Goal: Navigation & Orientation: Understand site structure

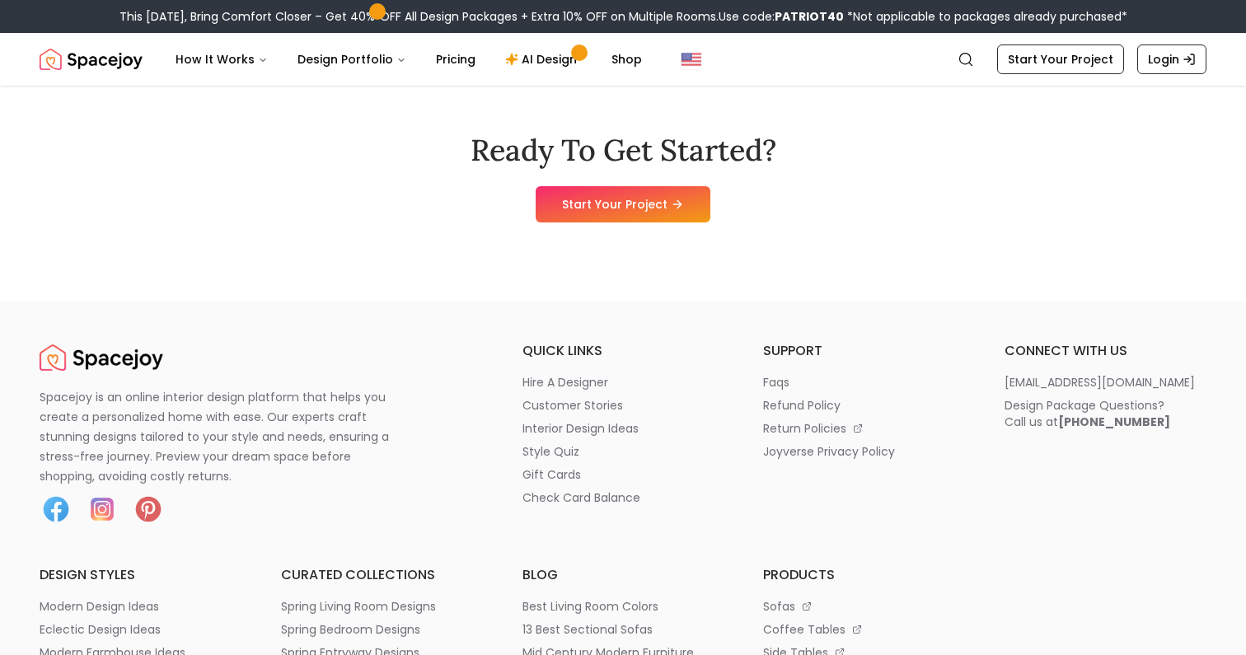
scroll to position [8471, 0]
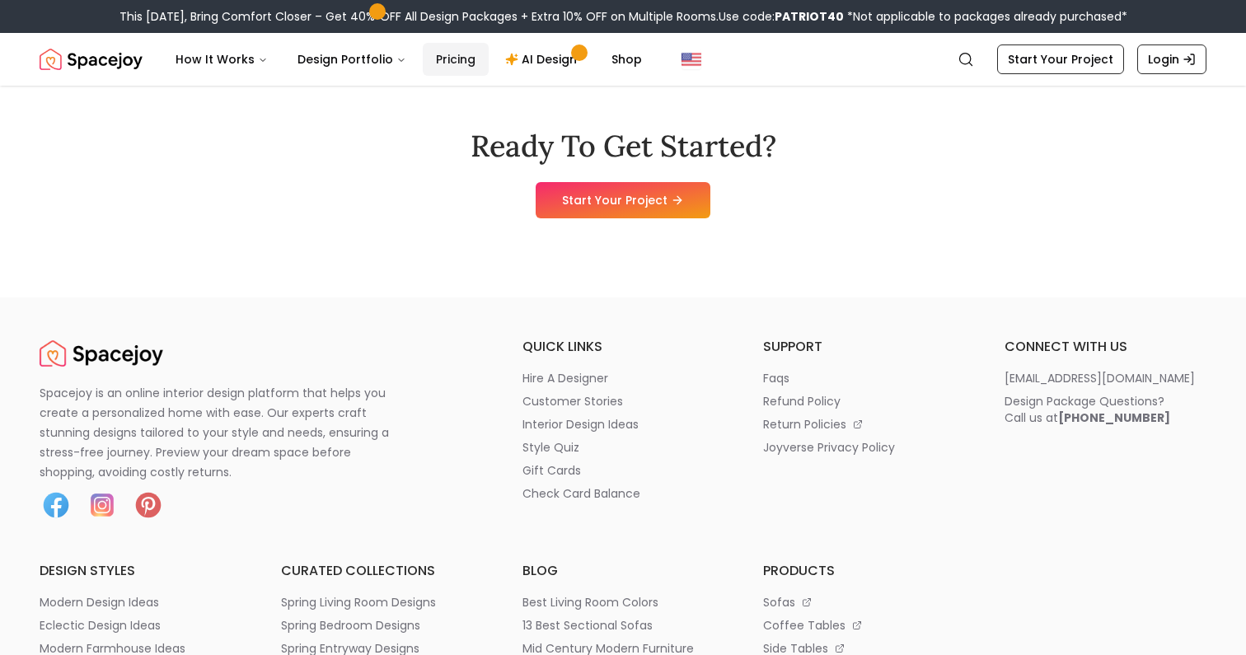
click at [452, 55] on link "Pricing" at bounding box center [456, 59] width 66 height 33
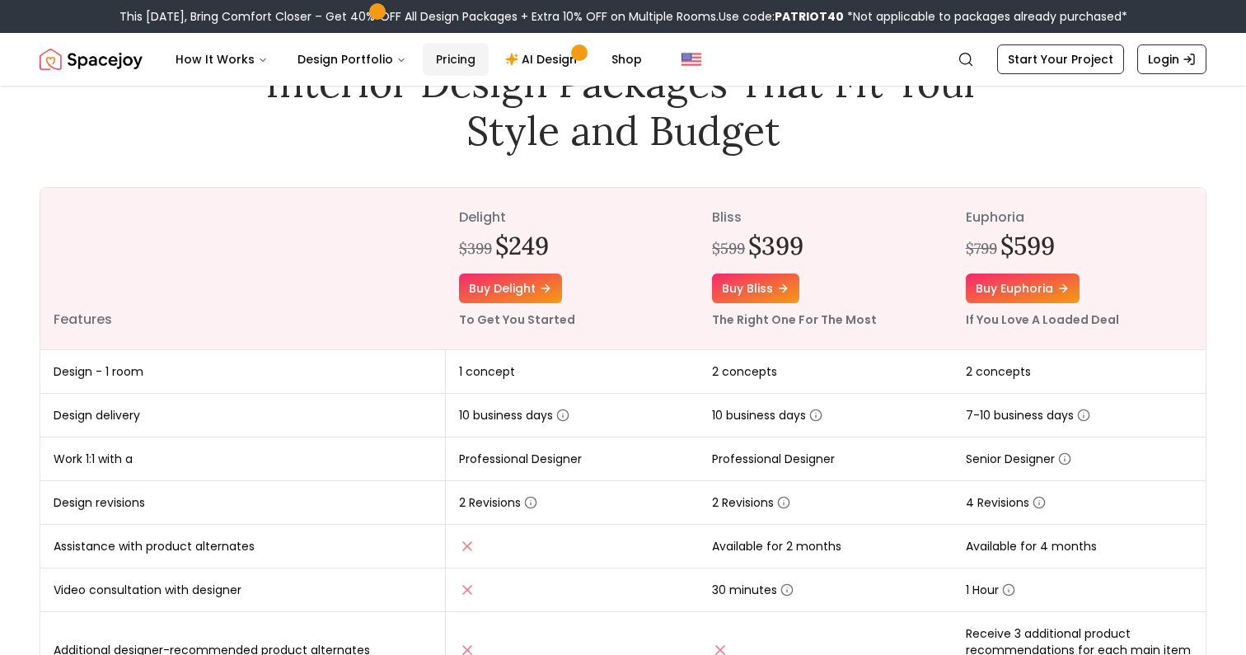
scroll to position [111, 0]
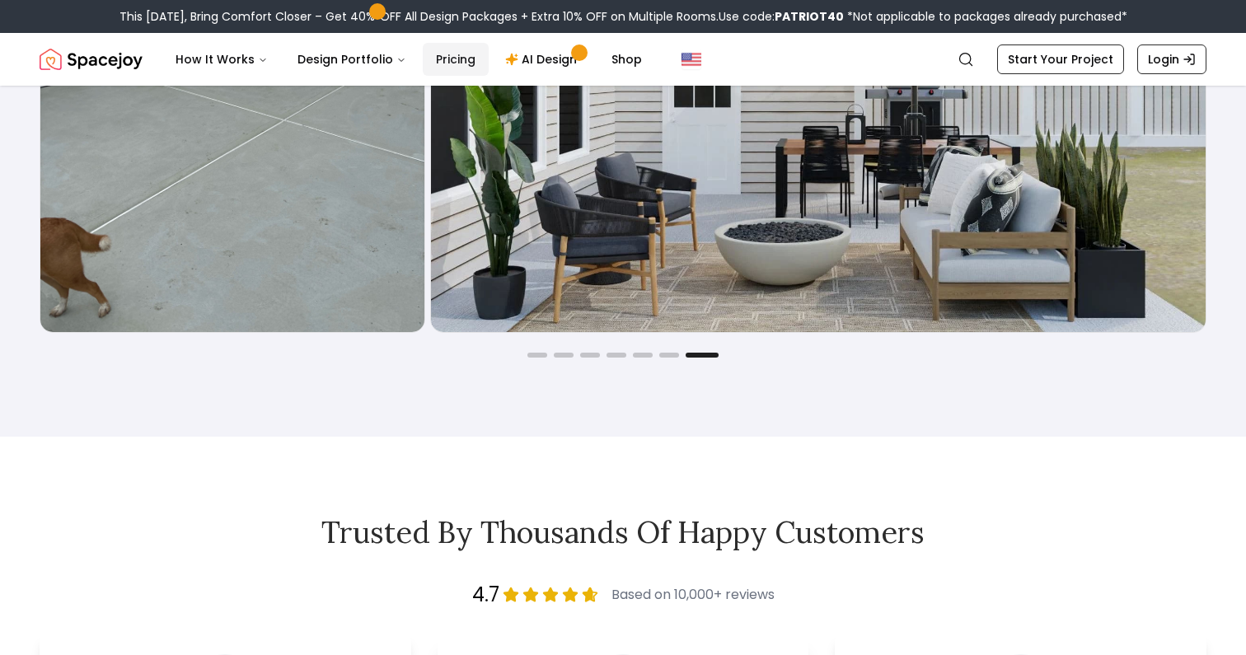
scroll to position [2967, 0]
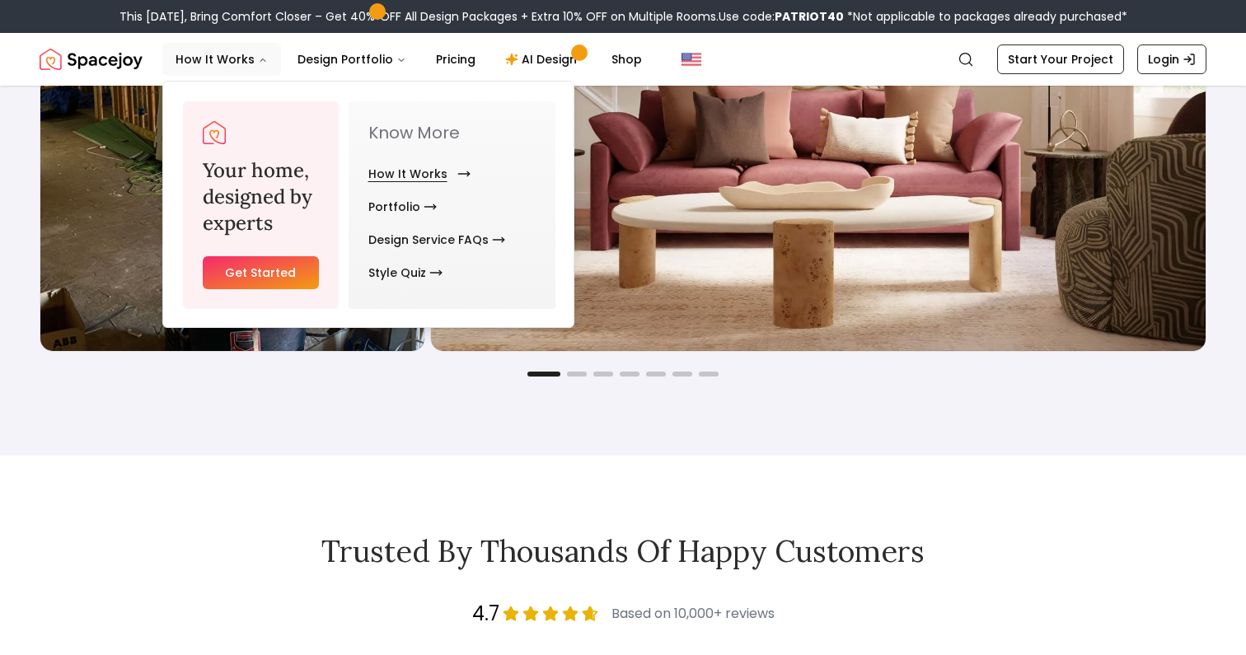
click at [402, 165] on link "How It Works" at bounding box center [416, 173] width 96 height 33
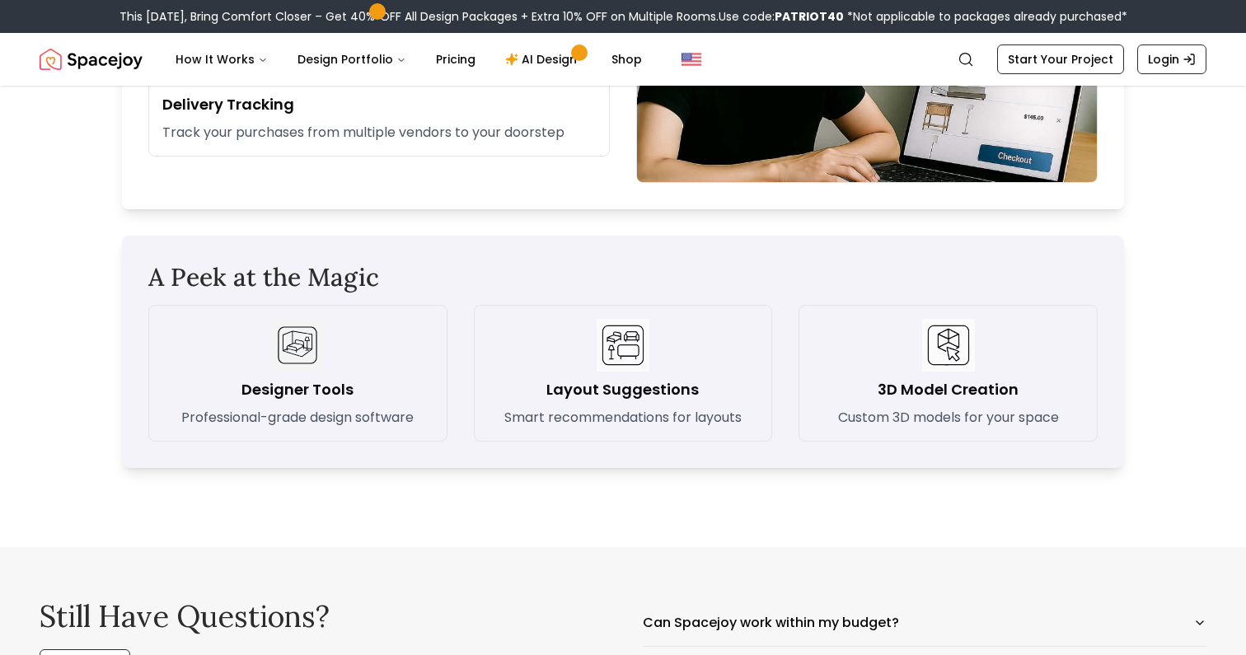
scroll to position [2232, 0]
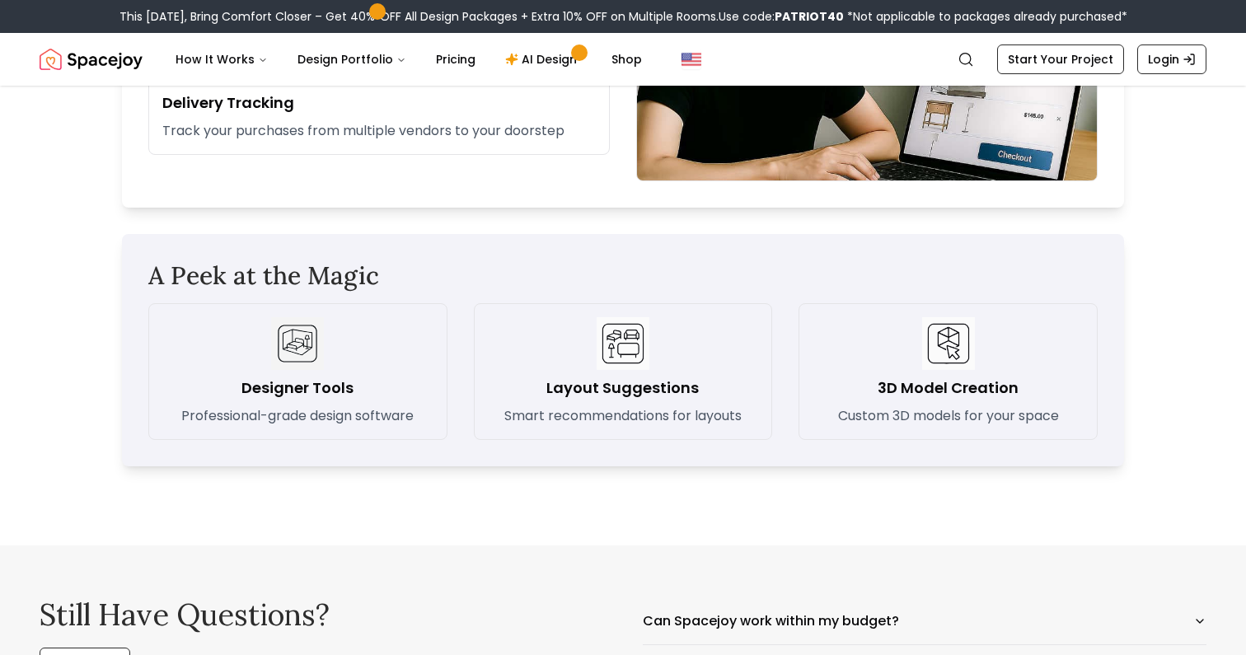
click at [294, 391] on h3 "Designer Tools" at bounding box center [297, 388] width 112 height 23
click at [296, 345] on img at bounding box center [297, 343] width 53 height 53
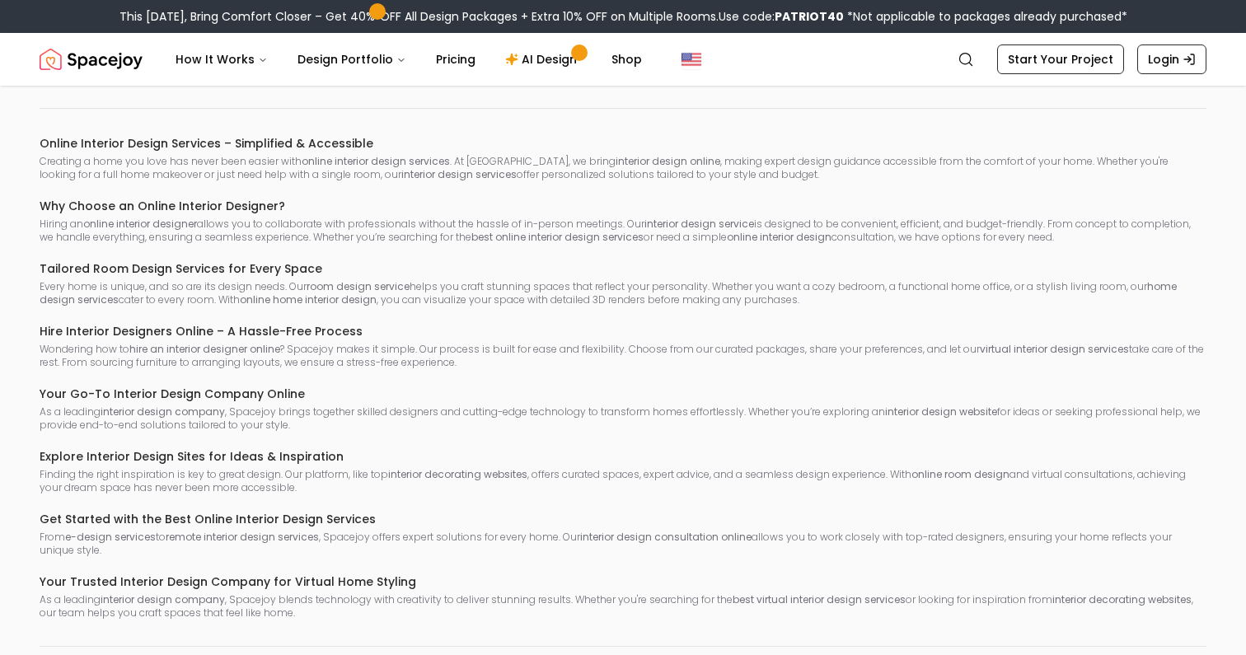
scroll to position [5307, 0]
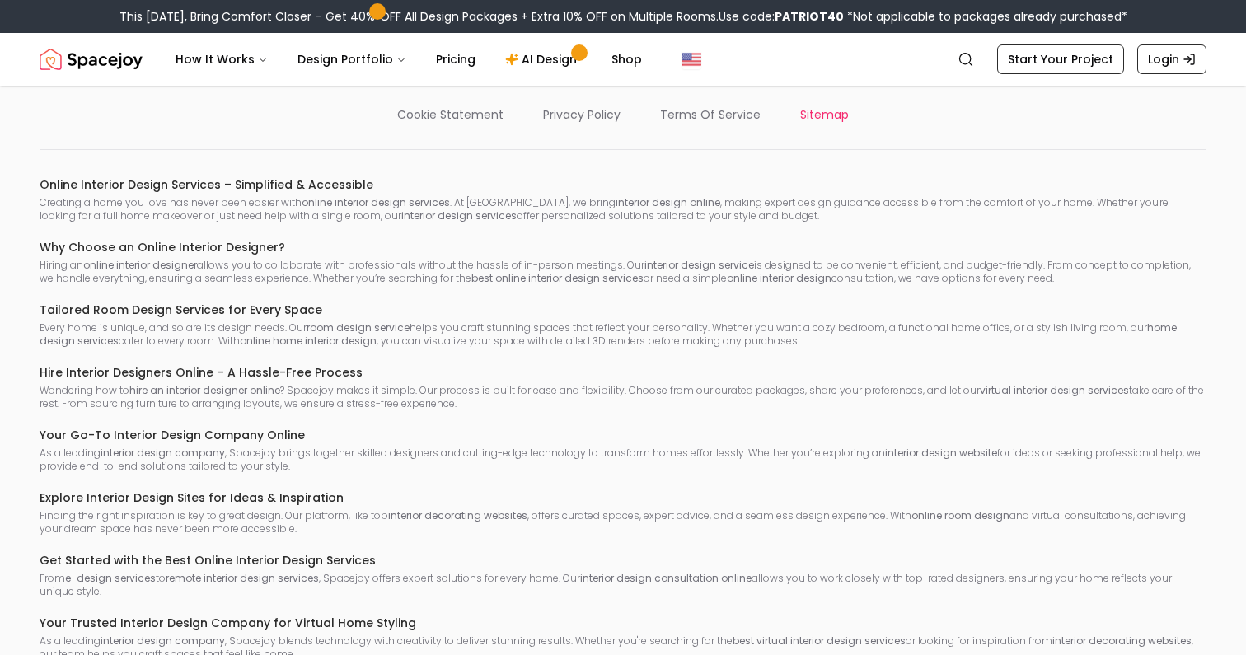
click at [803, 123] on p "sitemap" at bounding box center [824, 114] width 49 height 16
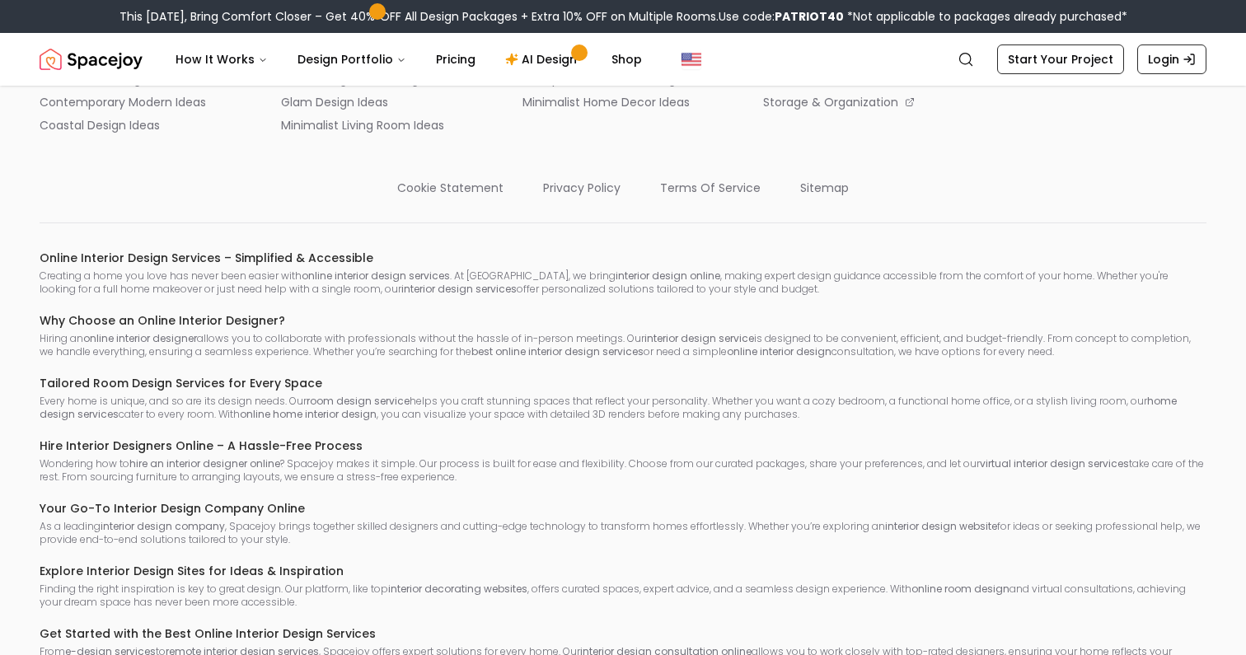
scroll to position [5210, 0]
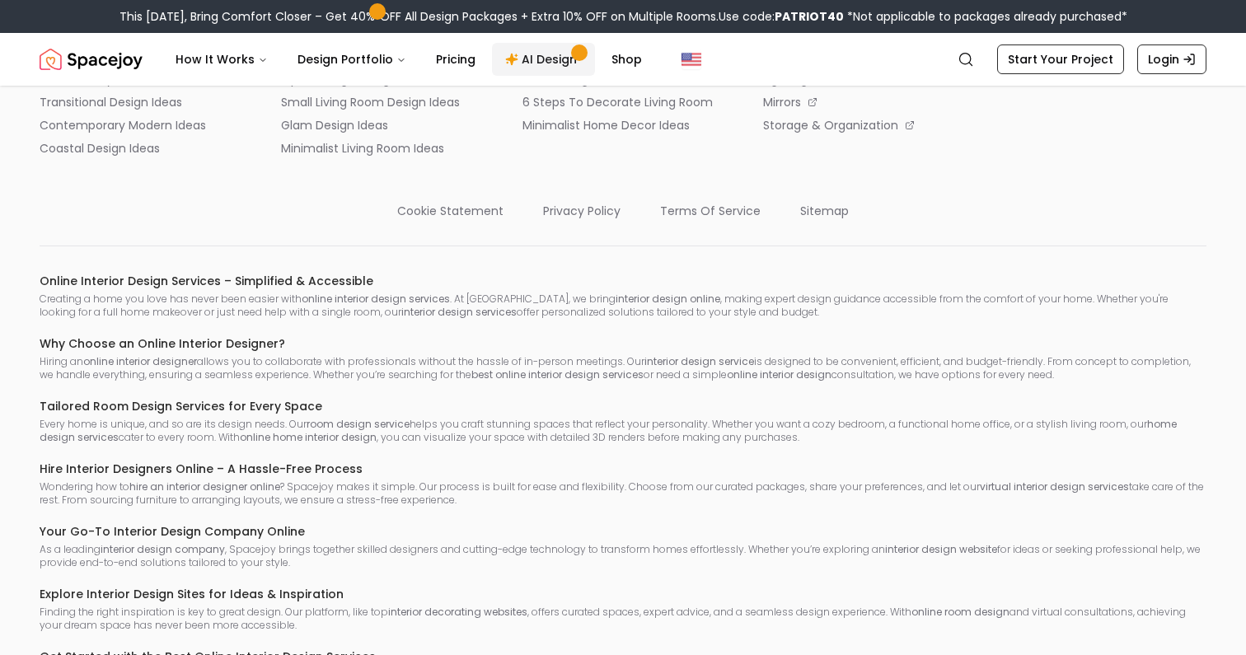
click at [524, 56] on link "AI Design" at bounding box center [543, 59] width 103 height 33
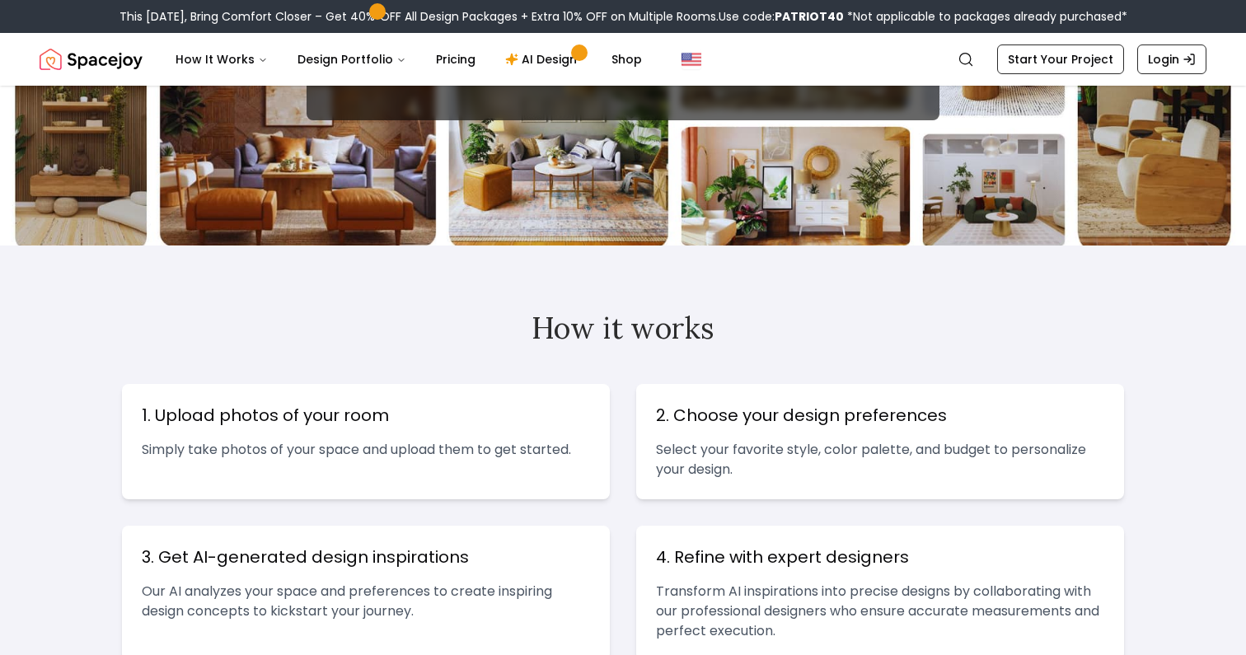
scroll to position [238, 0]
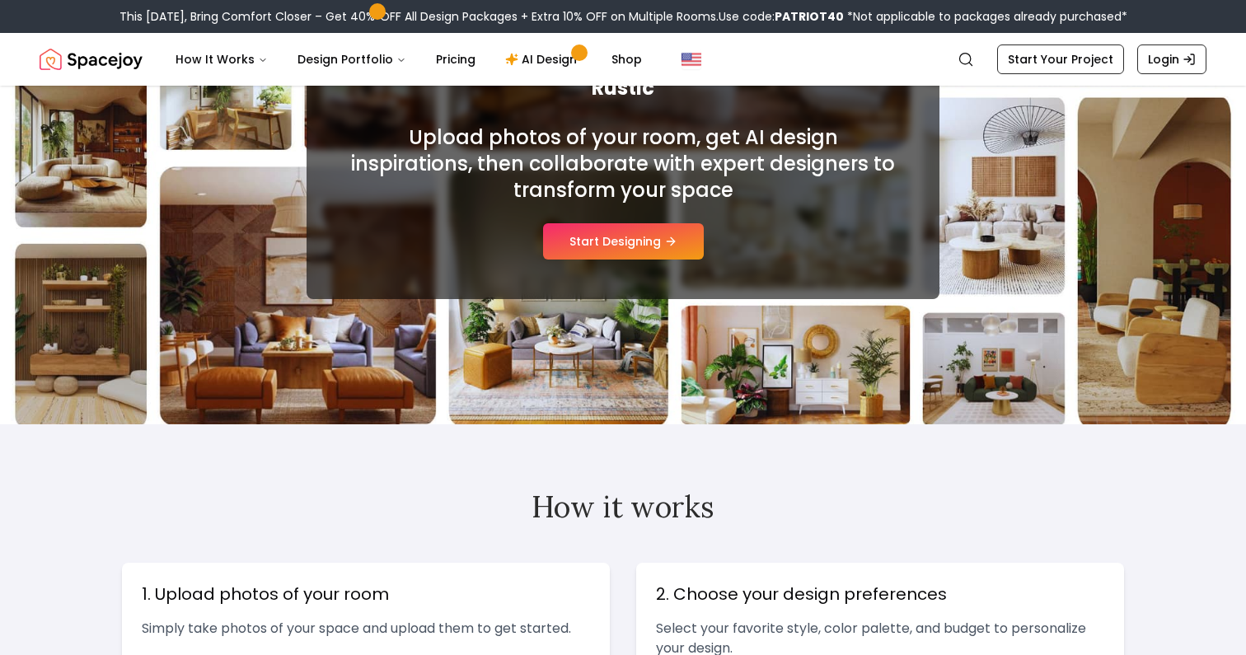
click at [122, 59] on img "Spacejoy" at bounding box center [91, 59] width 103 height 33
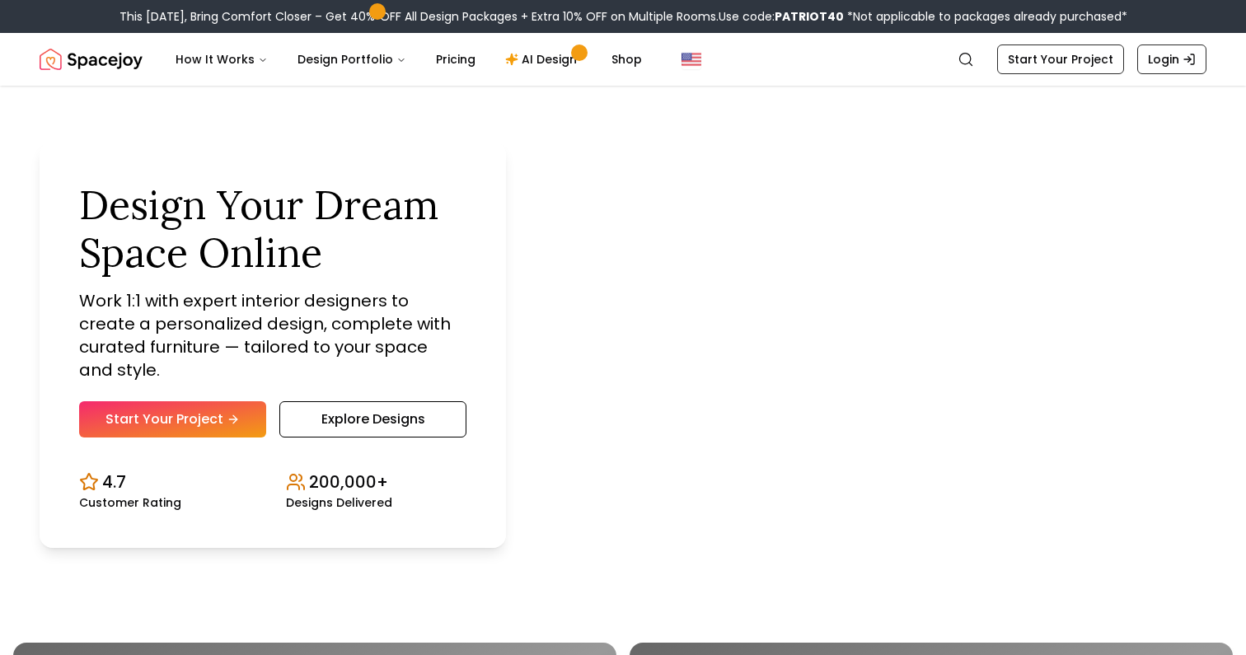
scroll to position [20, 0]
